Goal: Task Accomplishment & Management: Use online tool/utility

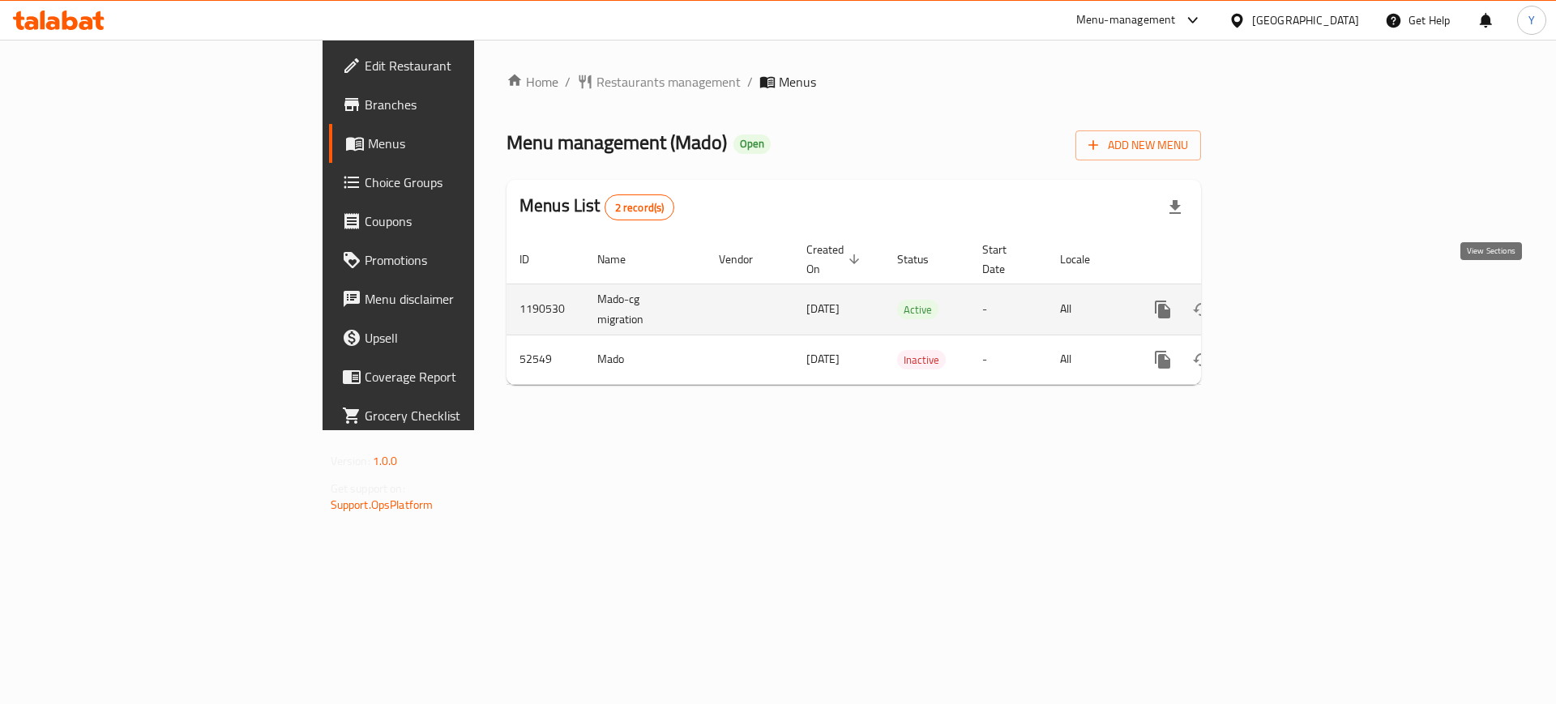
click at [1289, 300] on icon "enhanced table" at bounding box center [1279, 309] width 19 height 19
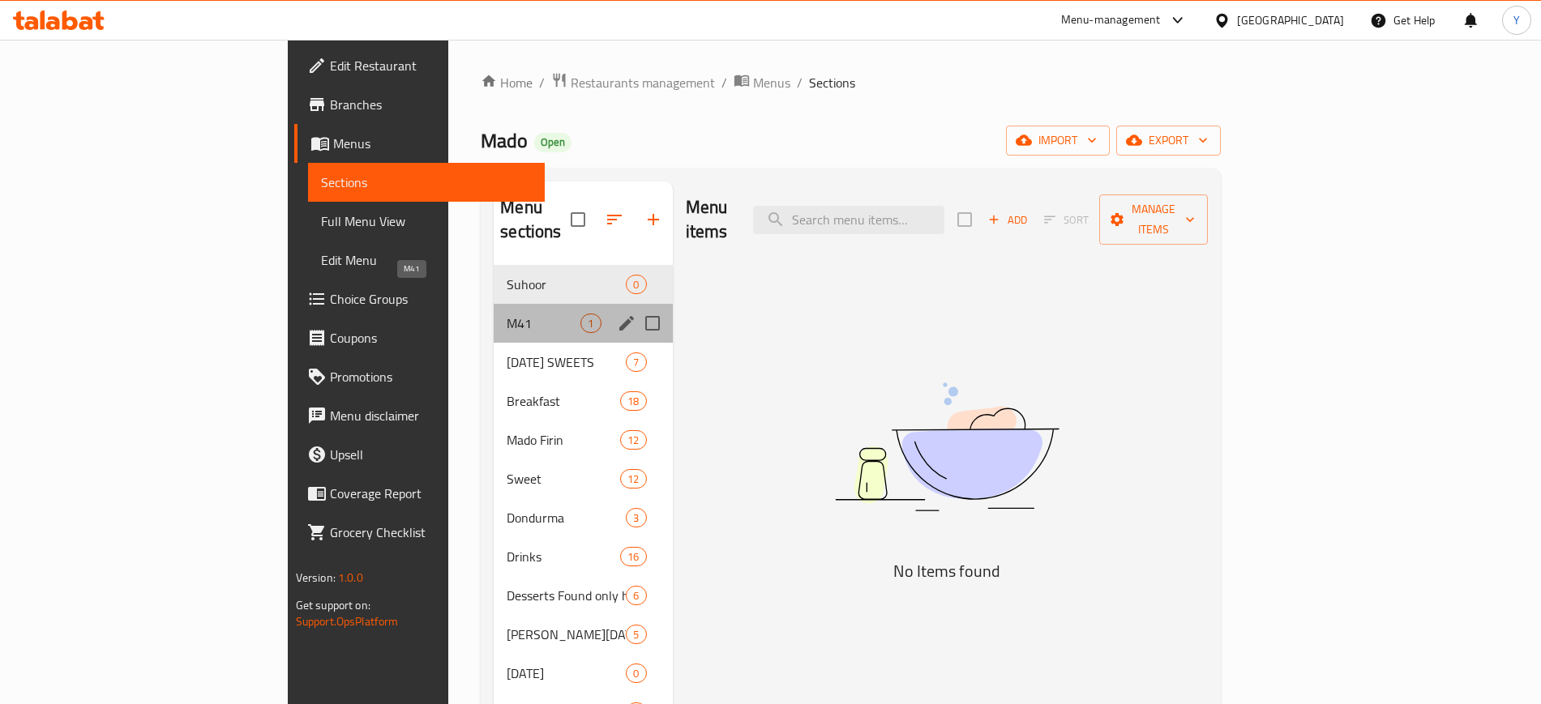
click at [506, 314] on span "M41" at bounding box center [543, 323] width 74 height 19
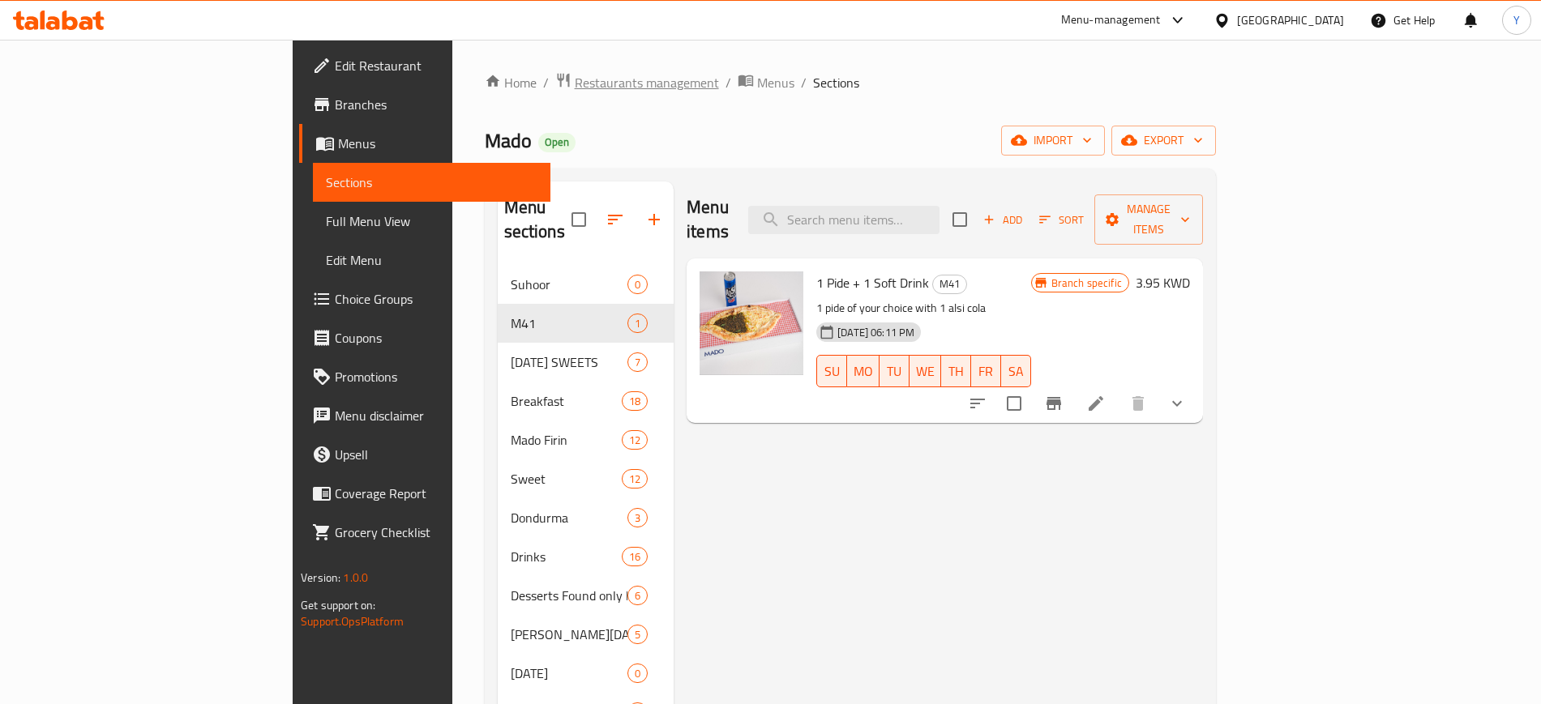
click at [575, 82] on span "Restaurants management" at bounding box center [647, 82] width 144 height 19
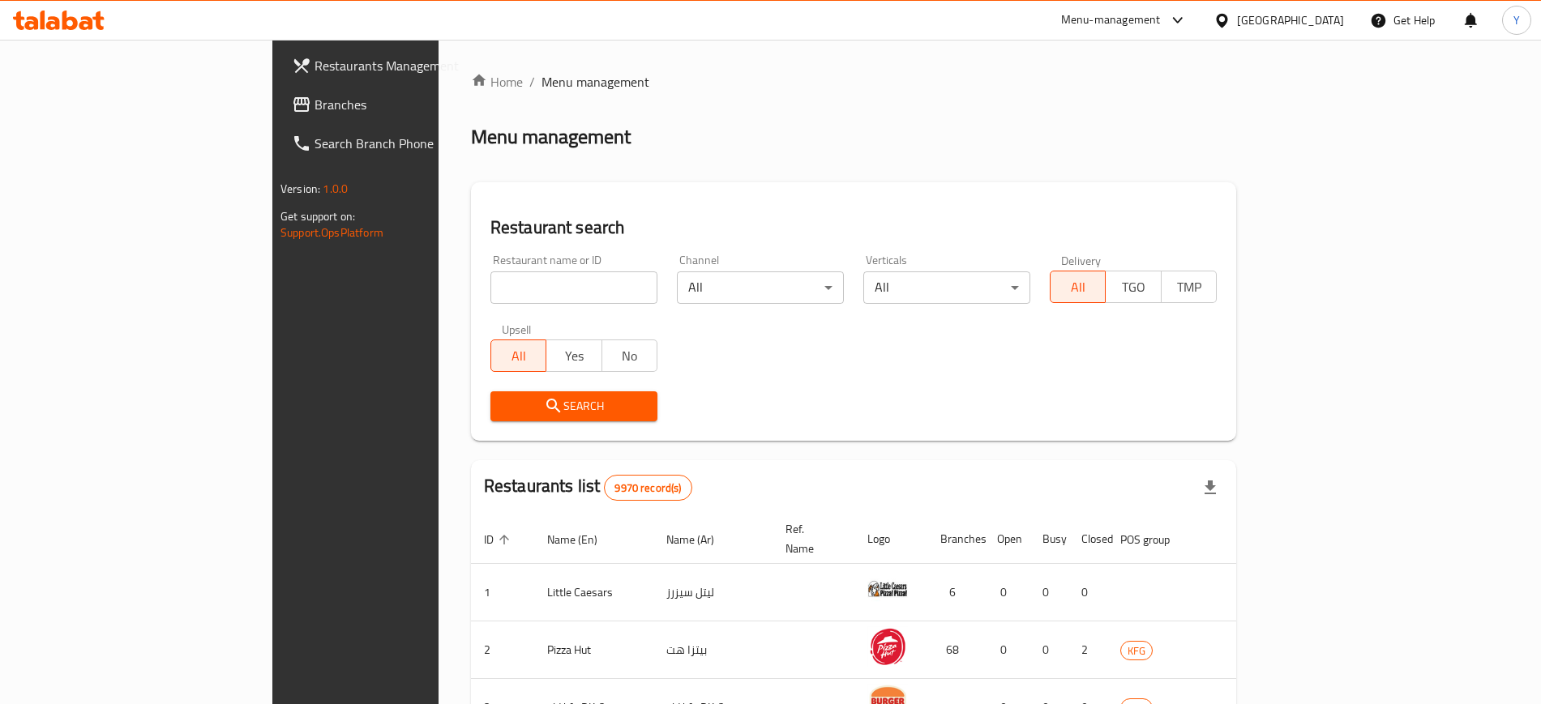
click at [1160, 21] on div "Menu-management" at bounding box center [1111, 20] width 100 height 19
click at [832, 151] on div "Home / Menu management Menu management Restaurant search Restaurant name or ID …" at bounding box center [853, 607] width 765 height 1070
click at [490, 281] on input "search" at bounding box center [573, 287] width 167 height 32
type input "amer"
